Goal: Find specific page/section: Find specific page/section

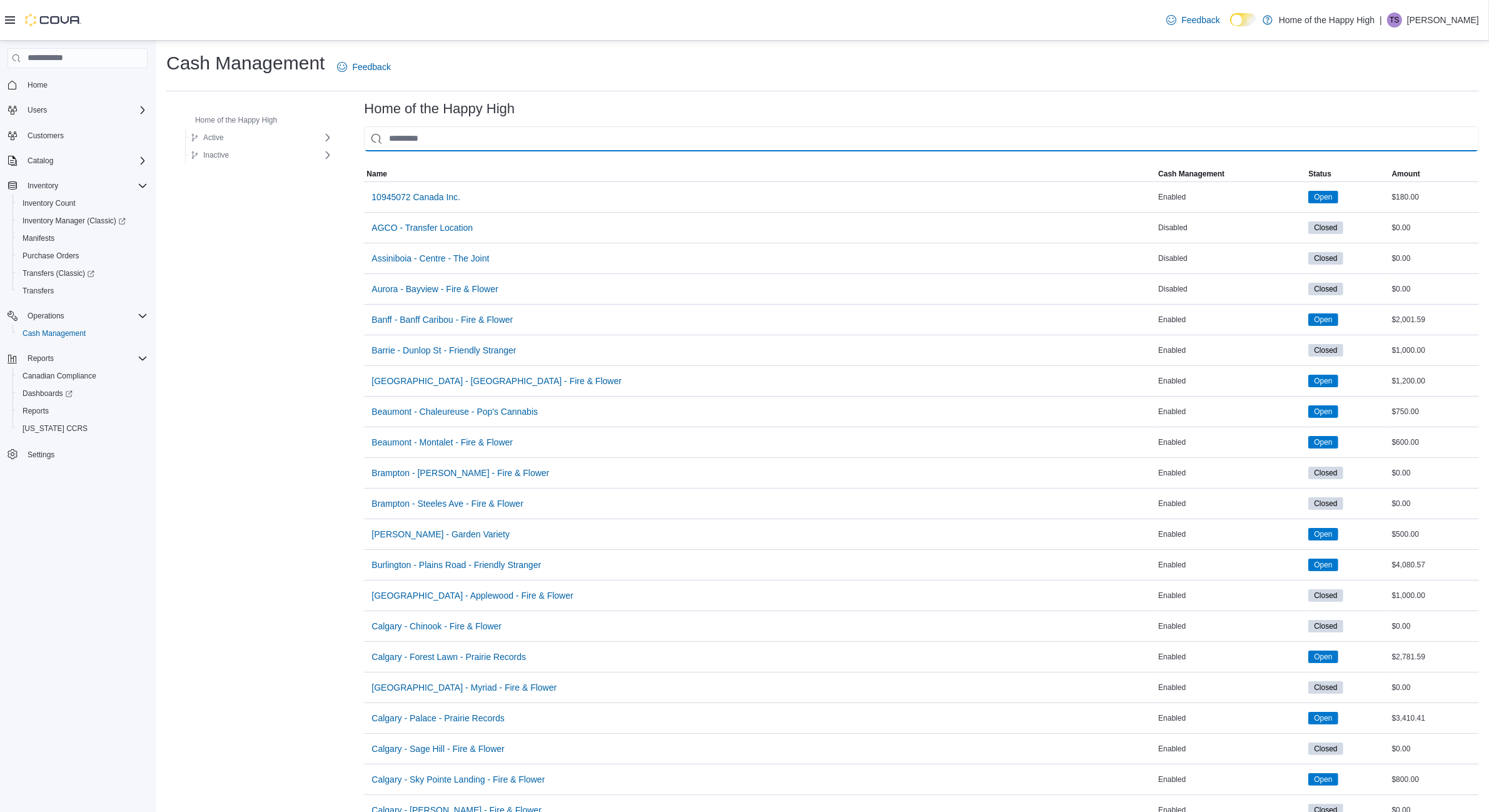
click at [441, 138] on input "This is a search bar. As you type, the results lower in the page will automatic…" at bounding box center [922, 139] width 1116 height 25
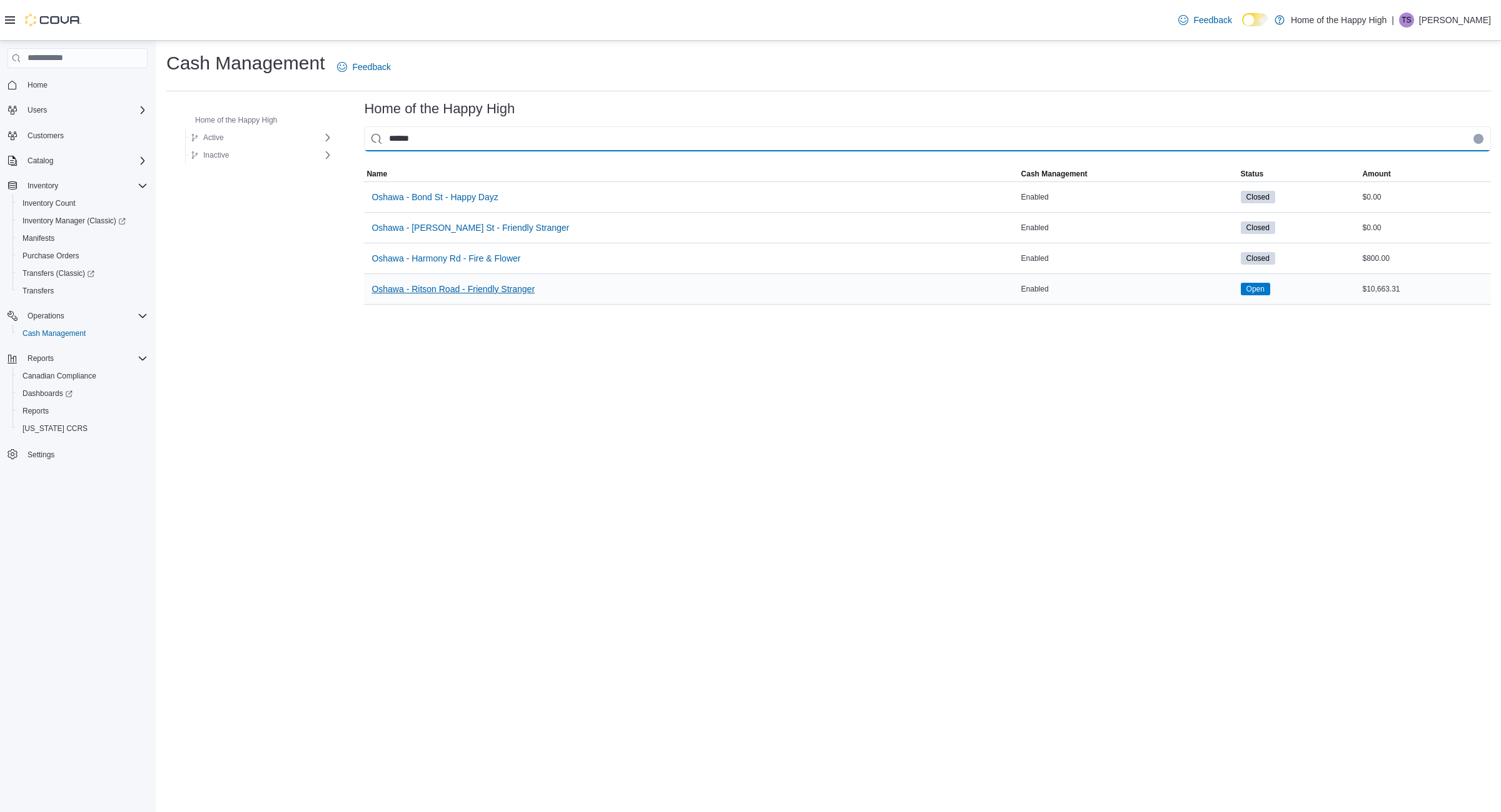
type input "******"
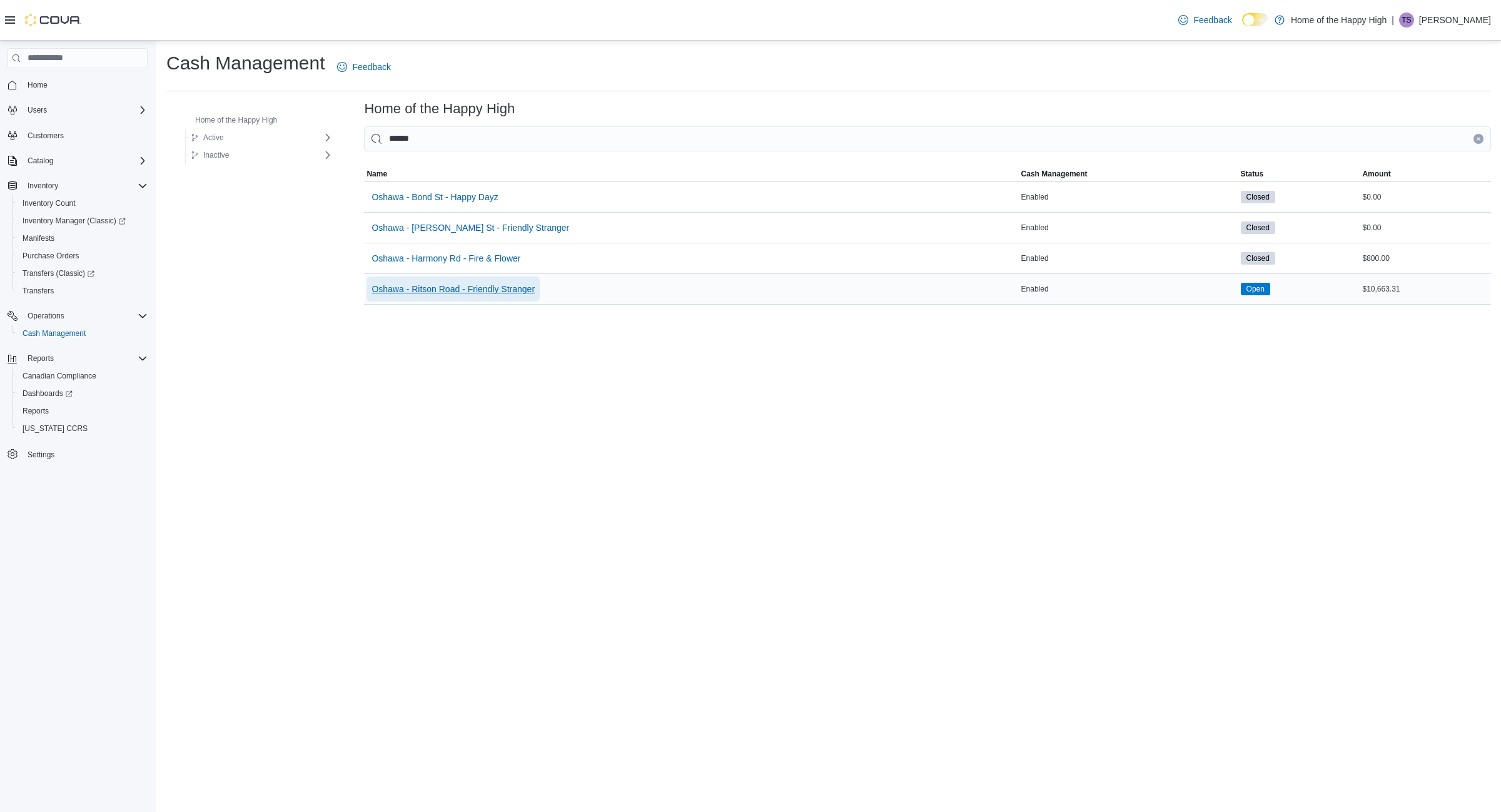
click at [463, 292] on span "Oshawa - Ritson Road - Friendly Stranger" at bounding box center [453, 288] width 164 height 13
